Goal: Task Accomplishment & Management: Manage account settings

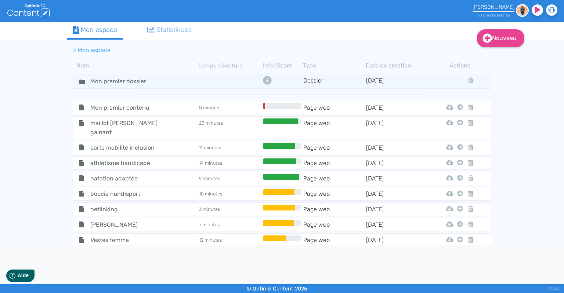
click at [521, 12] on img at bounding box center [522, 10] width 13 height 13
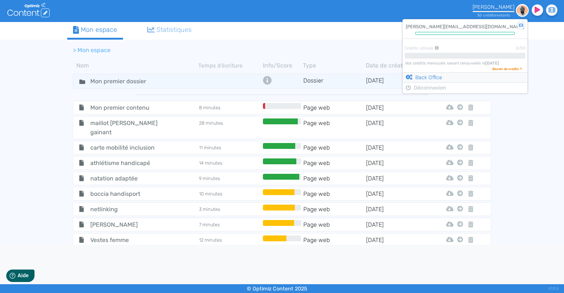
click at [441, 79] on link "Back Office" at bounding box center [424, 78] width 36 height 6
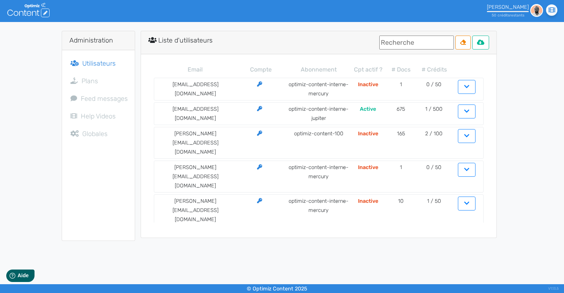
click at [409, 44] on input "text" at bounding box center [416, 43] width 75 height 14
type input "^"
type input "seaber"
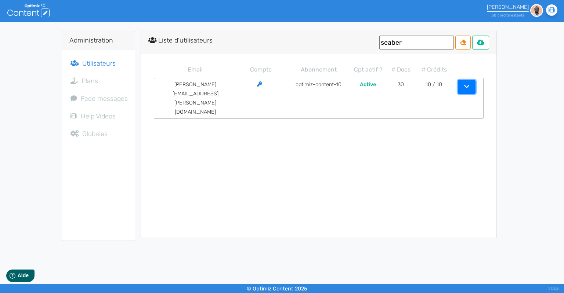
click at [466, 87] on icon "button" at bounding box center [466, 87] width 5 height 6
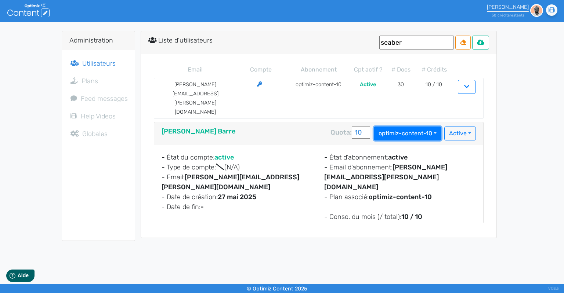
click at [403, 127] on button "optimiz-content-10" at bounding box center [408, 134] width 68 height 14
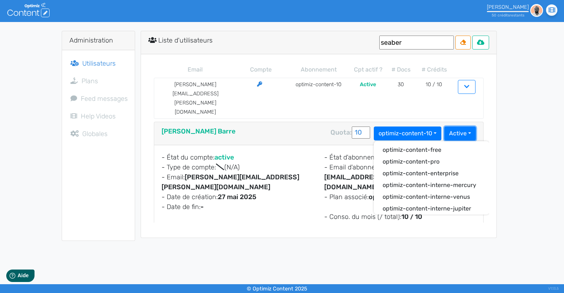
click at [465, 127] on button "Active" at bounding box center [460, 134] width 32 height 14
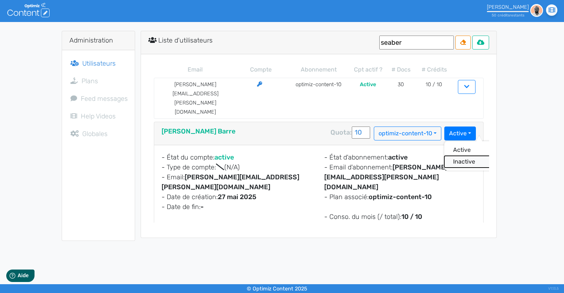
click at [465, 156] on button "Inactive" at bounding box center [473, 162] width 59 height 12
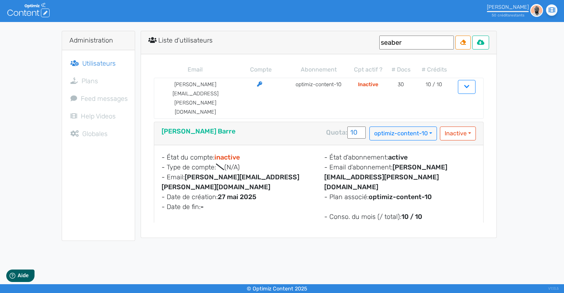
click at [516, 141] on div "Administration Utilisateurs Plans Feed messages Help Videos Globales Liste d'ut…" at bounding box center [282, 136] width 564 height 210
